Goal: Use online tool/utility: Utilize a website feature to perform a specific function

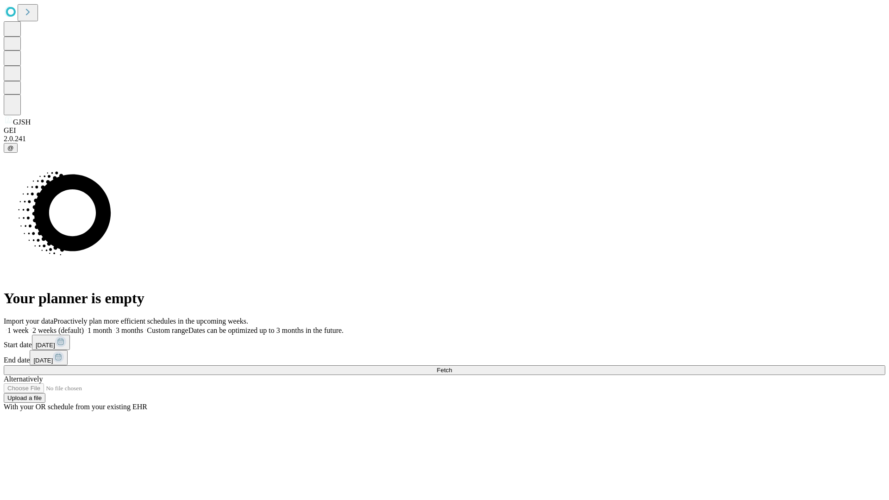
click at [452, 367] on span "Fetch" at bounding box center [444, 370] width 15 height 7
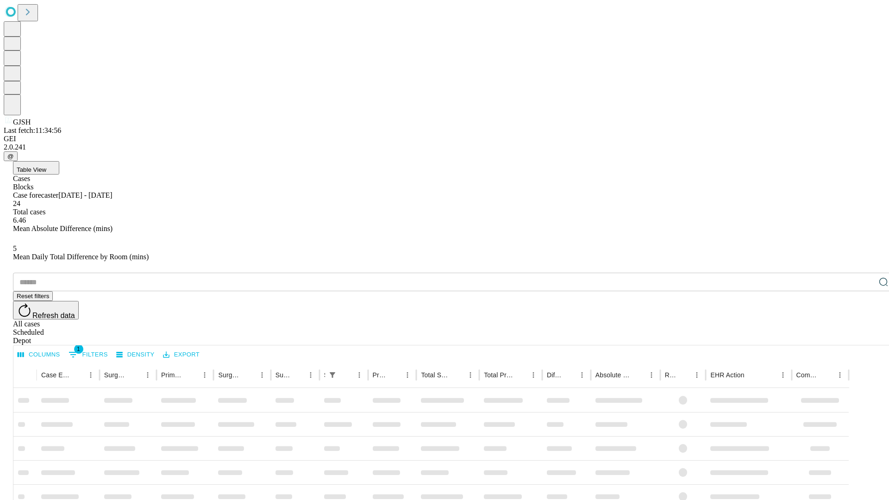
click at [46, 166] on span "Table View" at bounding box center [32, 169] width 30 height 7
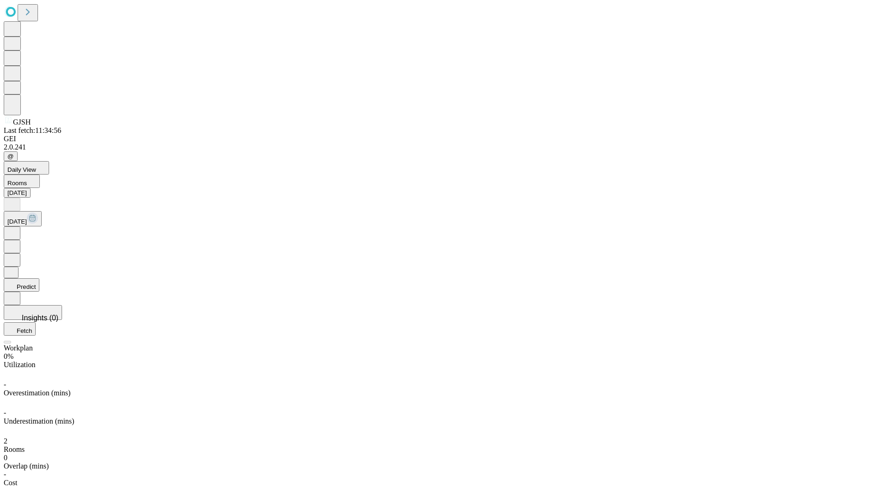
click at [39, 278] on button "Predict" at bounding box center [22, 284] width 36 height 13
